Goal: Find specific page/section: Find specific page/section

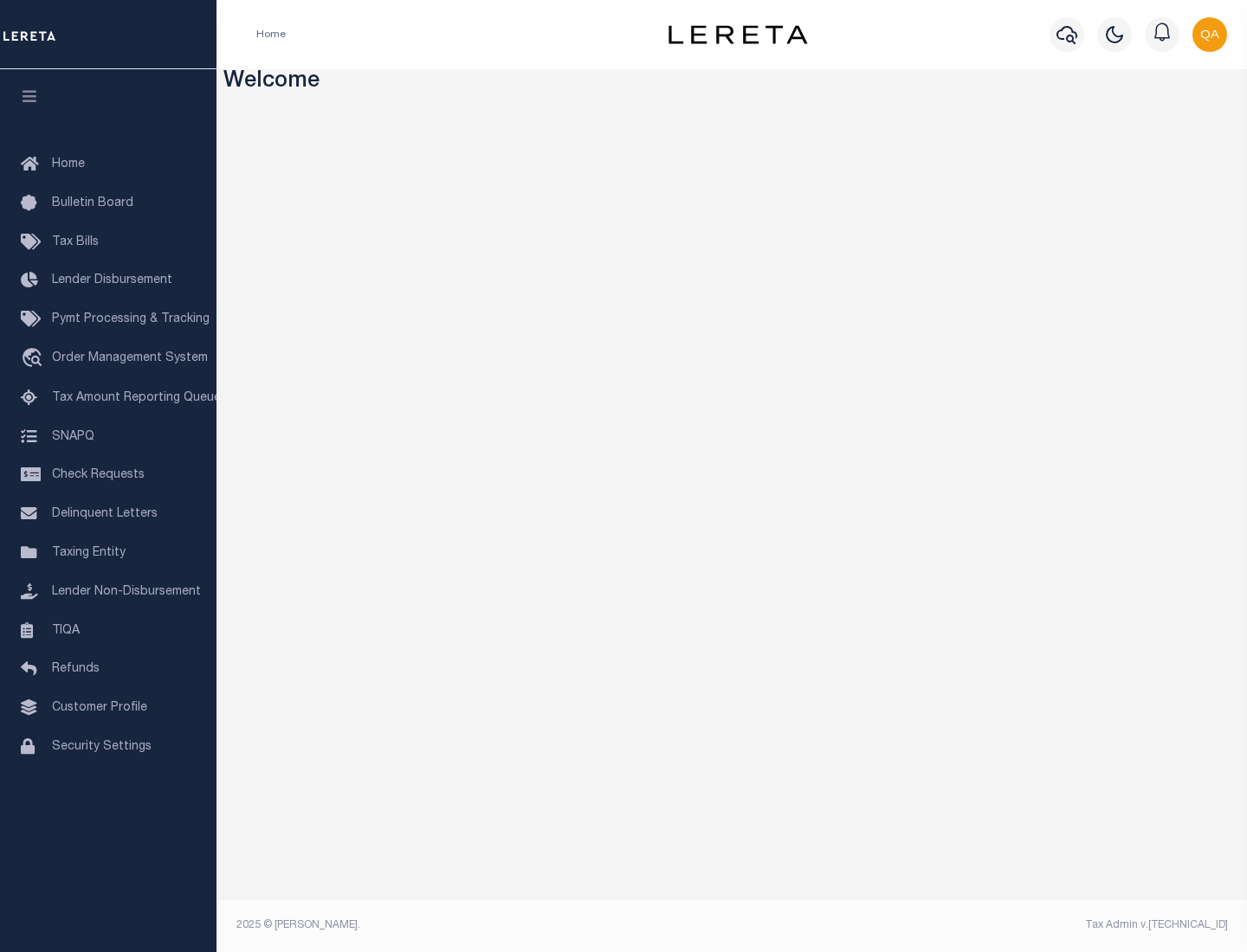
click at [108, 630] on link "TIQA" at bounding box center [108, 631] width 217 height 39
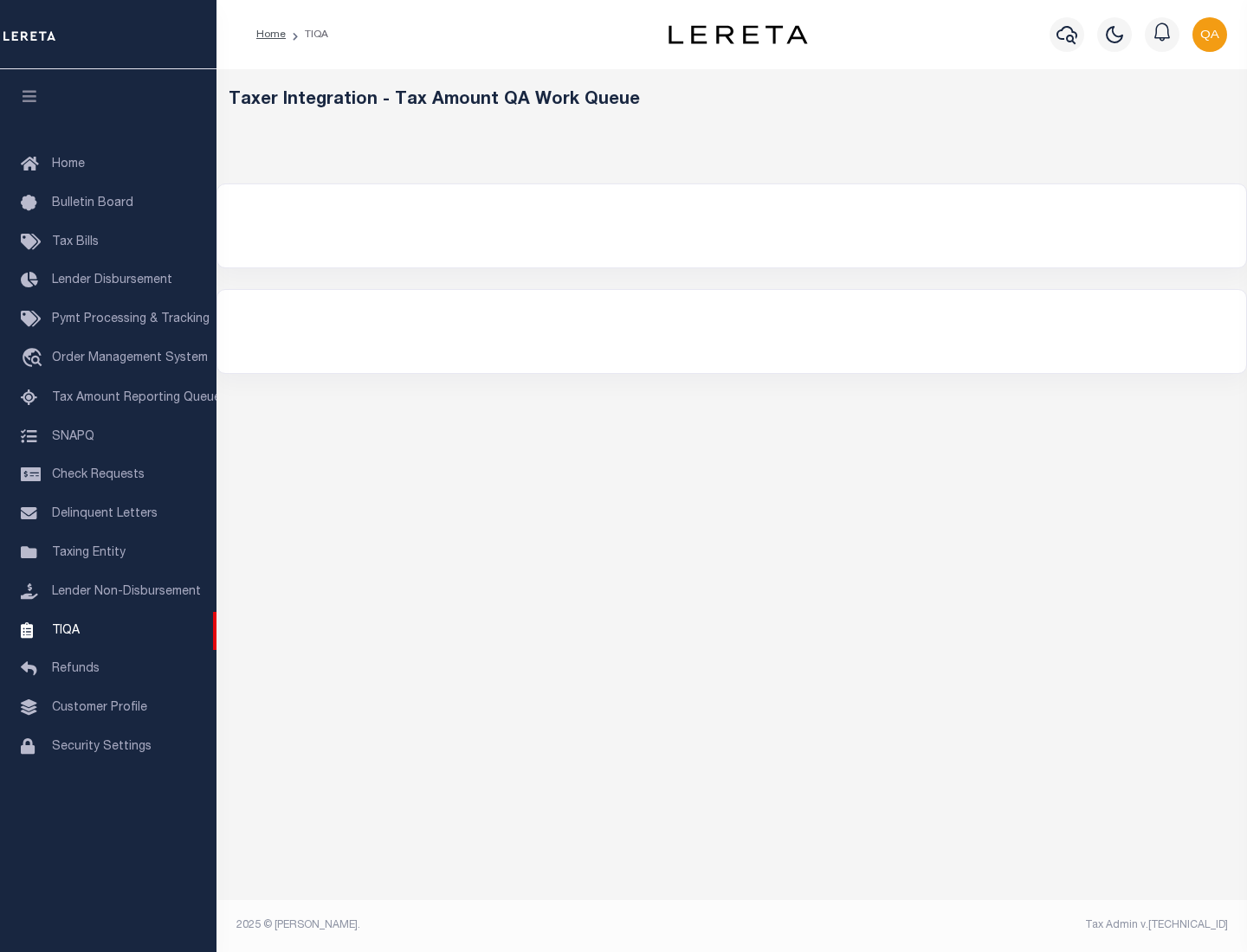
select select "200"
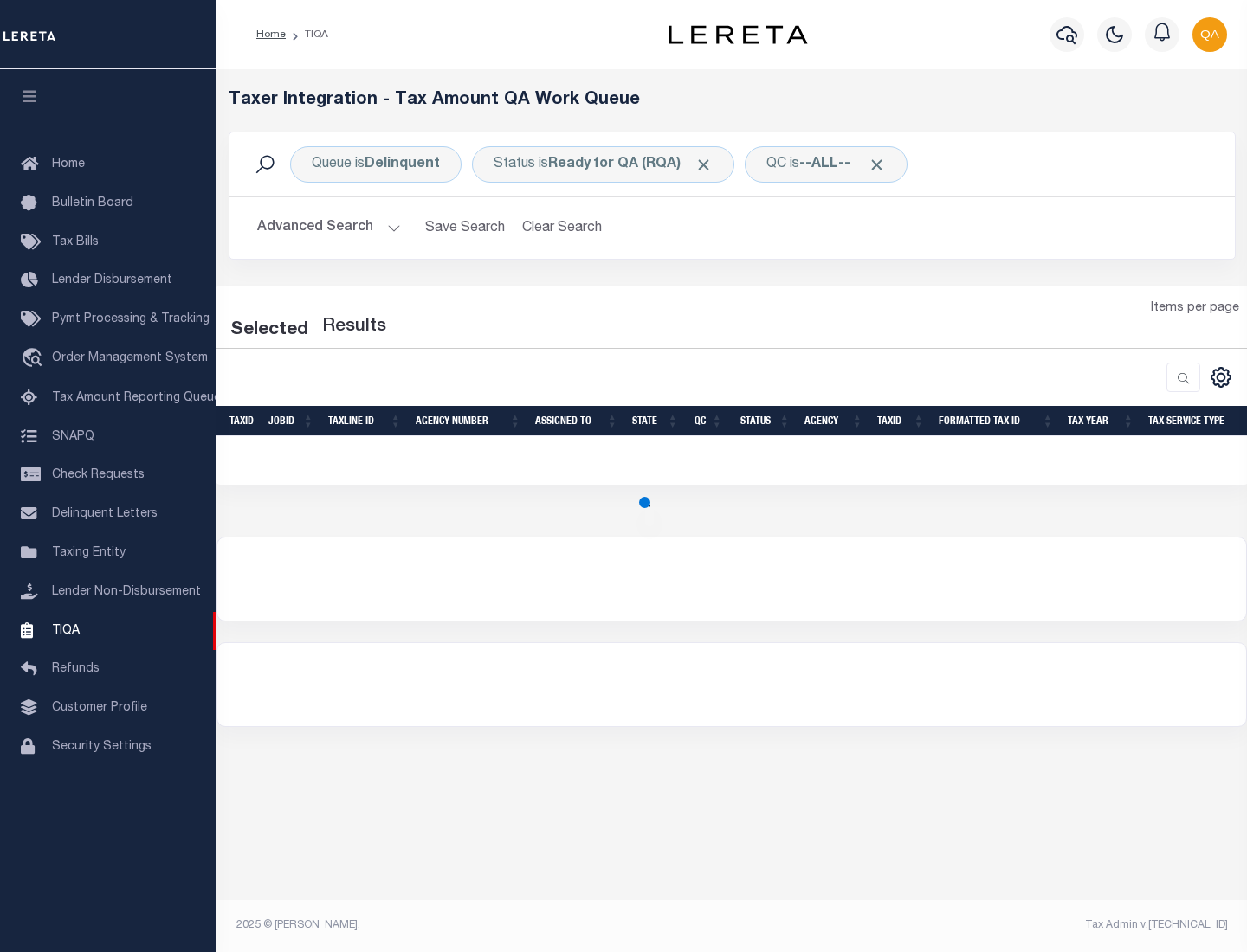
select select "200"
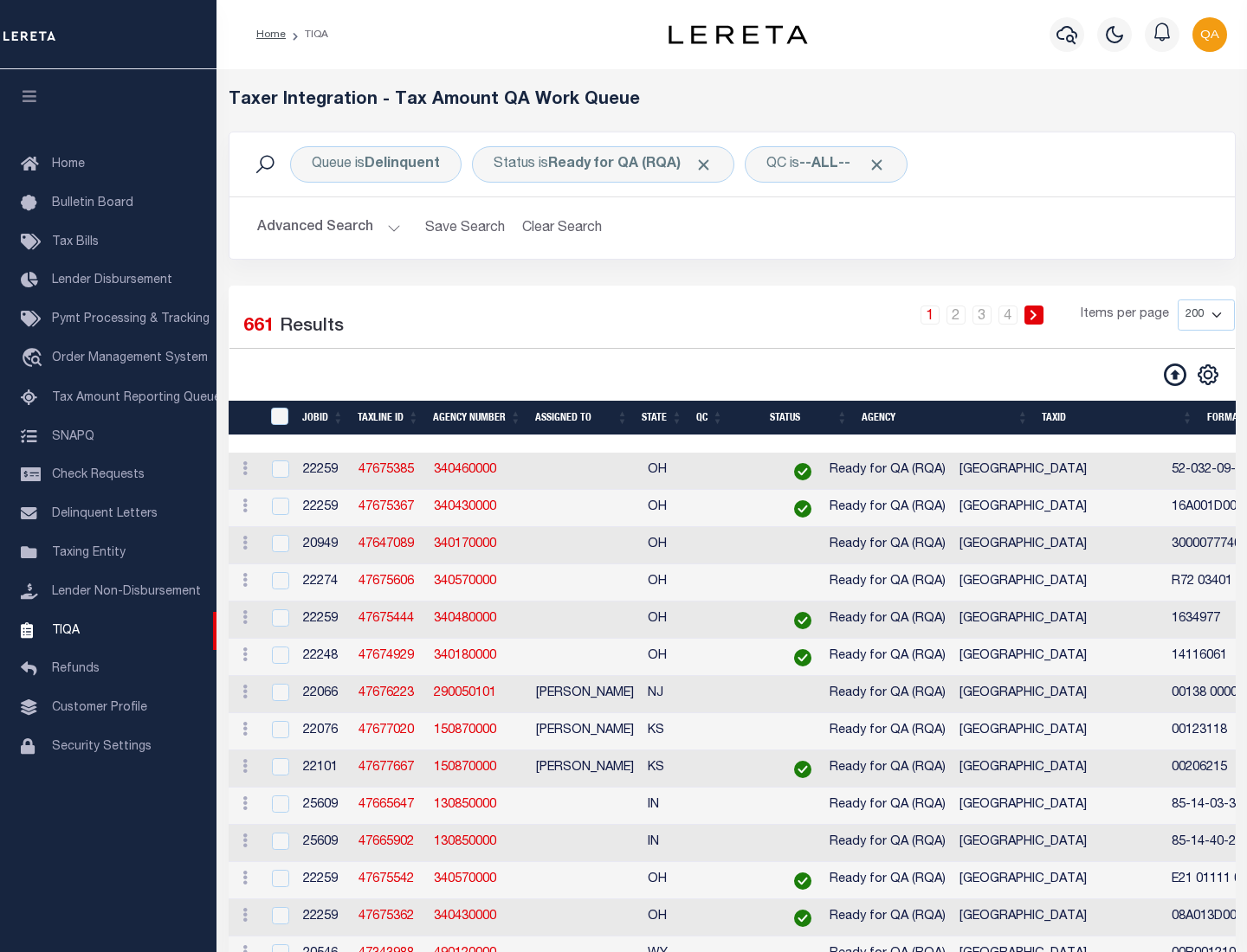
click at [709, 165] on span "Click to Remove" at bounding box center [704, 165] width 19 height 19
